Goal: Task Accomplishment & Management: Use online tool/utility

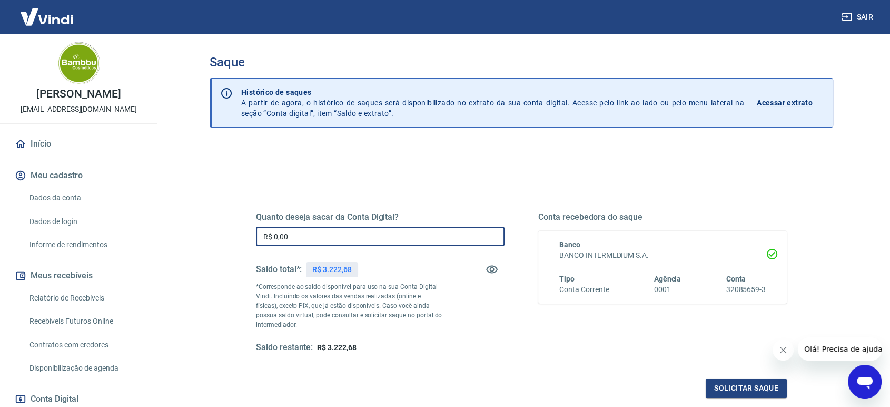
drag, startPoint x: 274, startPoint y: 239, endPoint x: 373, endPoint y: 239, distance: 99.0
click at [371, 239] on input "R$ 0,00" at bounding box center [380, 235] width 249 height 19
type input "R$ 3.222,68"
click at [725, 391] on button "Solicitar saque" at bounding box center [746, 387] width 81 height 19
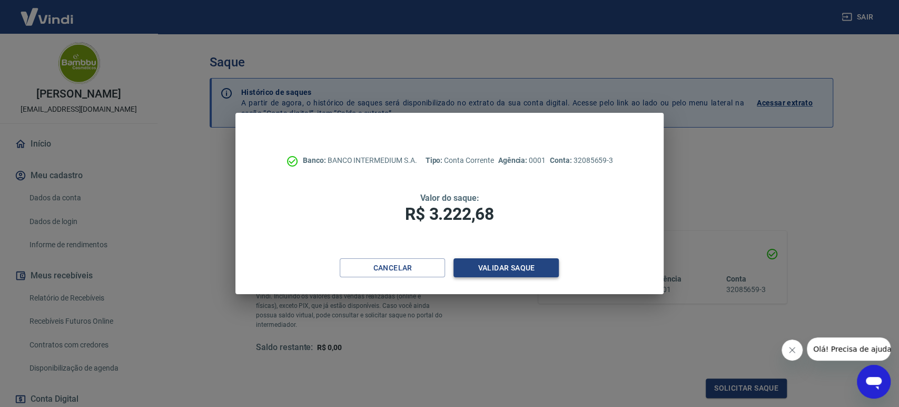
click at [528, 266] on button "Validar saque" at bounding box center [505, 267] width 105 height 19
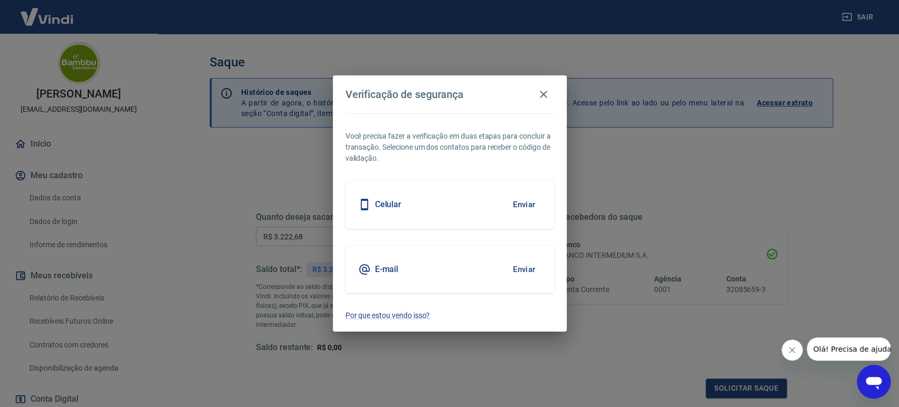
click at [524, 264] on button "Enviar" at bounding box center [524, 269] width 34 height 22
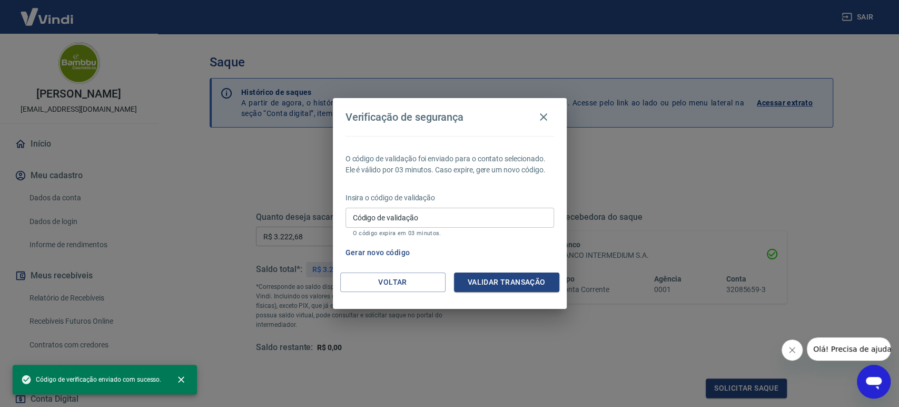
click at [452, 210] on input "Código de validação" at bounding box center [449, 216] width 209 height 19
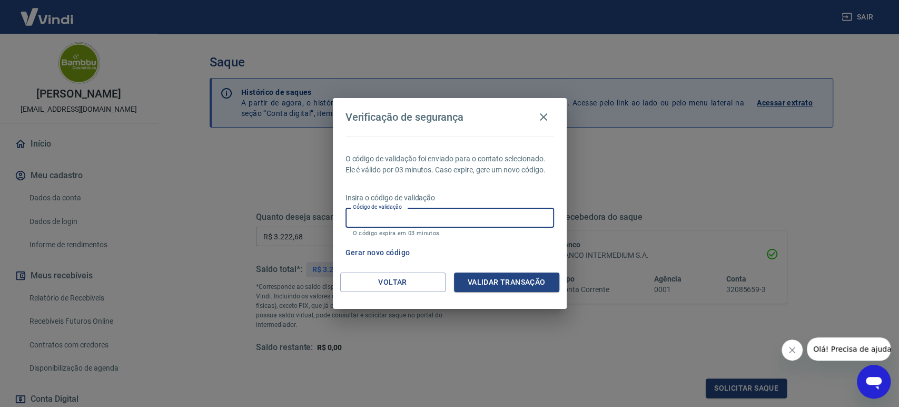
paste input "812473"
type input "812473"
click at [521, 276] on button "Validar transação" at bounding box center [506, 281] width 105 height 19
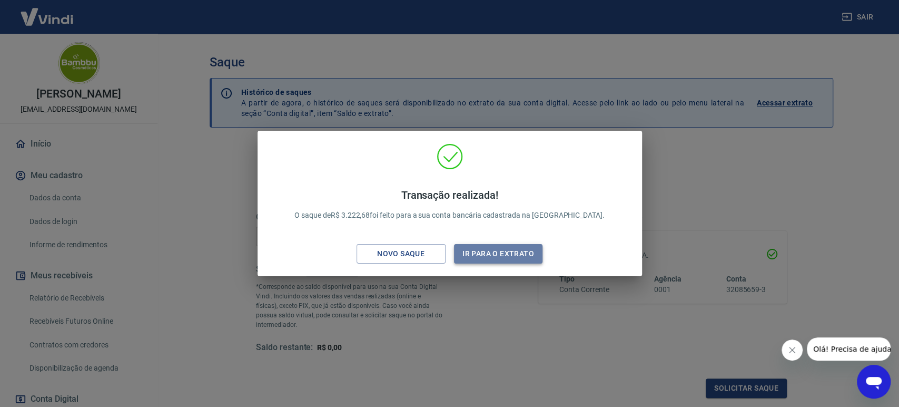
click at [519, 251] on button "Ir para o extrato" at bounding box center [498, 253] width 89 height 19
